Goal: Check status: Check status

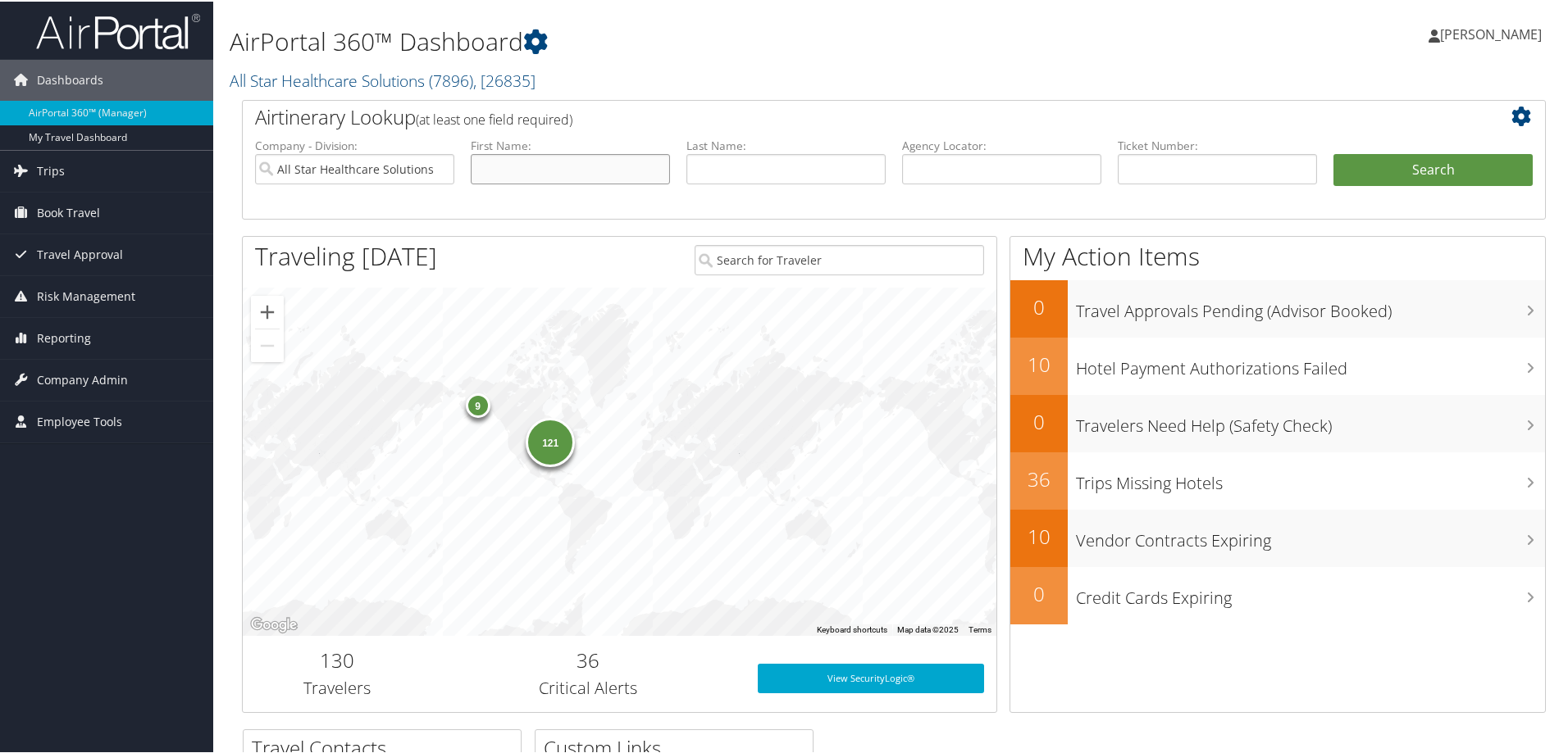
click at [556, 167] on input "text" at bounding box center [570, 167] width 200 height 30
type input "[PERSON_NAME]"
click at [696, 160] on input "text" at bounding box center [787, 167] width 200 height 30
type input "[PERSON_NAME]"
click at [1382, 175] on button "Search" at bounding box center [1434, 168] width 200 height 32
